Goal: Find specific page/section: Find specific page/section

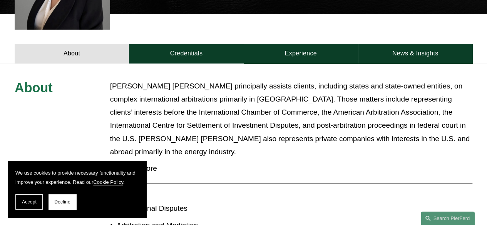
scroll to position [308, 0]
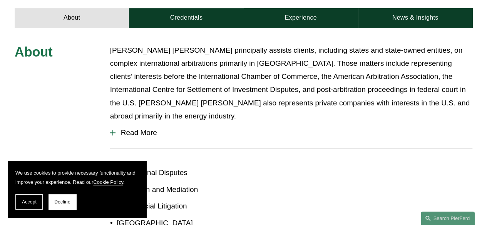
click at [140, 129] on span "Read More" at bounding box center [293, 133] width 357 height 8
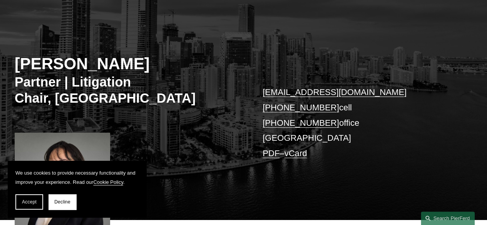
scroll to position [38, 0]
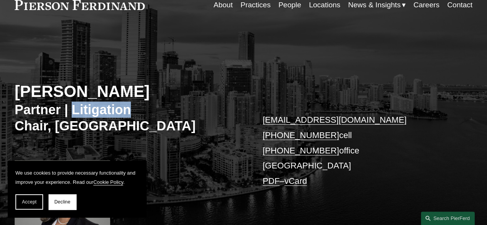
drag, startPoint x: 74, startPoint y: 111, endPoint x: 138, endPoint y: 111, distance: 63.9
click at [138, 111] on h3 "Partner | Litigation Chair, Latin America" at bounding box center [129, 118] width 229 height 33
copy h3 "Litigation"
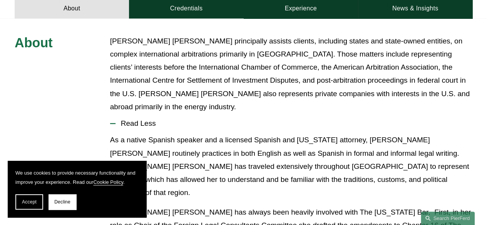
scroll to position [423, 0]
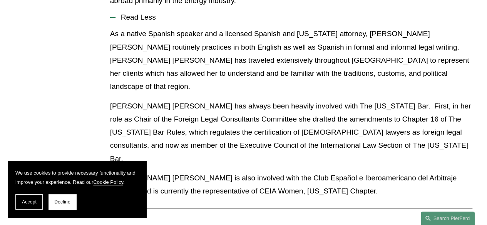
click at [204, 56] on p "As a native Spanish speaker and a licensed Spanish and Florida attorney, Ms. Ro…" at bounding box center [291, 60] width 362 height 66
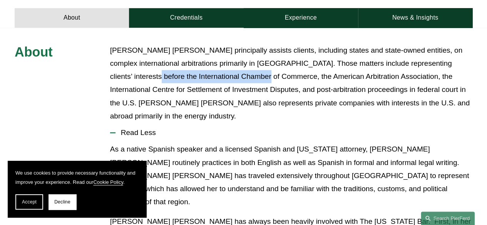
drag, startPoint x: 122, startPoint y: 79, endPoint x: 240, endPoint y: 79, distance: 118.5
click at [240, 79] on p "Ms. Rodríguez Pérez principally assists clients, including states and state-own…" at bounding box center [291, 83] width 362 height 79
